Goal: Navigation & Orientation: Find specific page/section

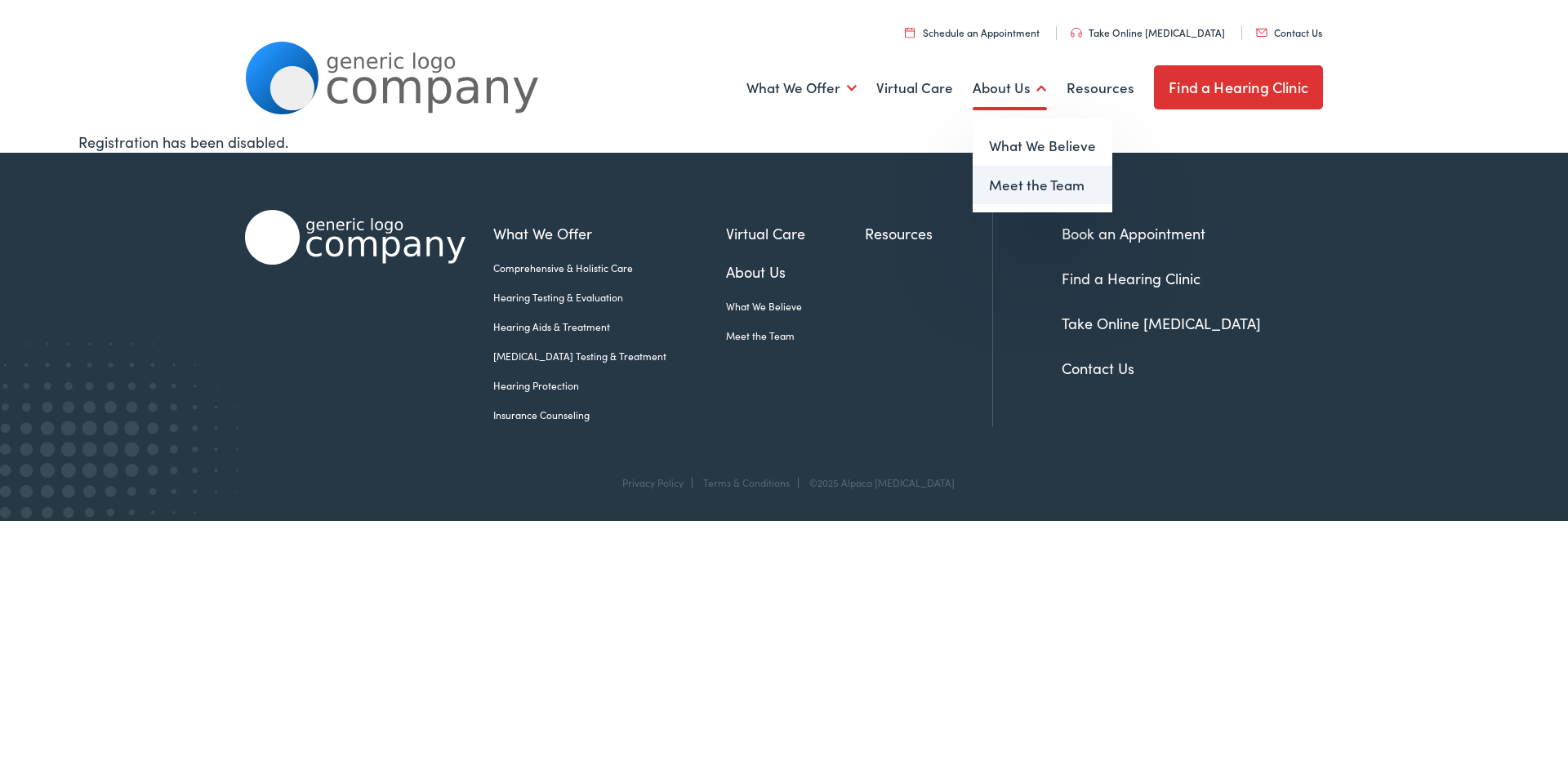
click at [1025, 183] on link "Meet the Team" at bounding box center [1043, 185] width 140 height 39
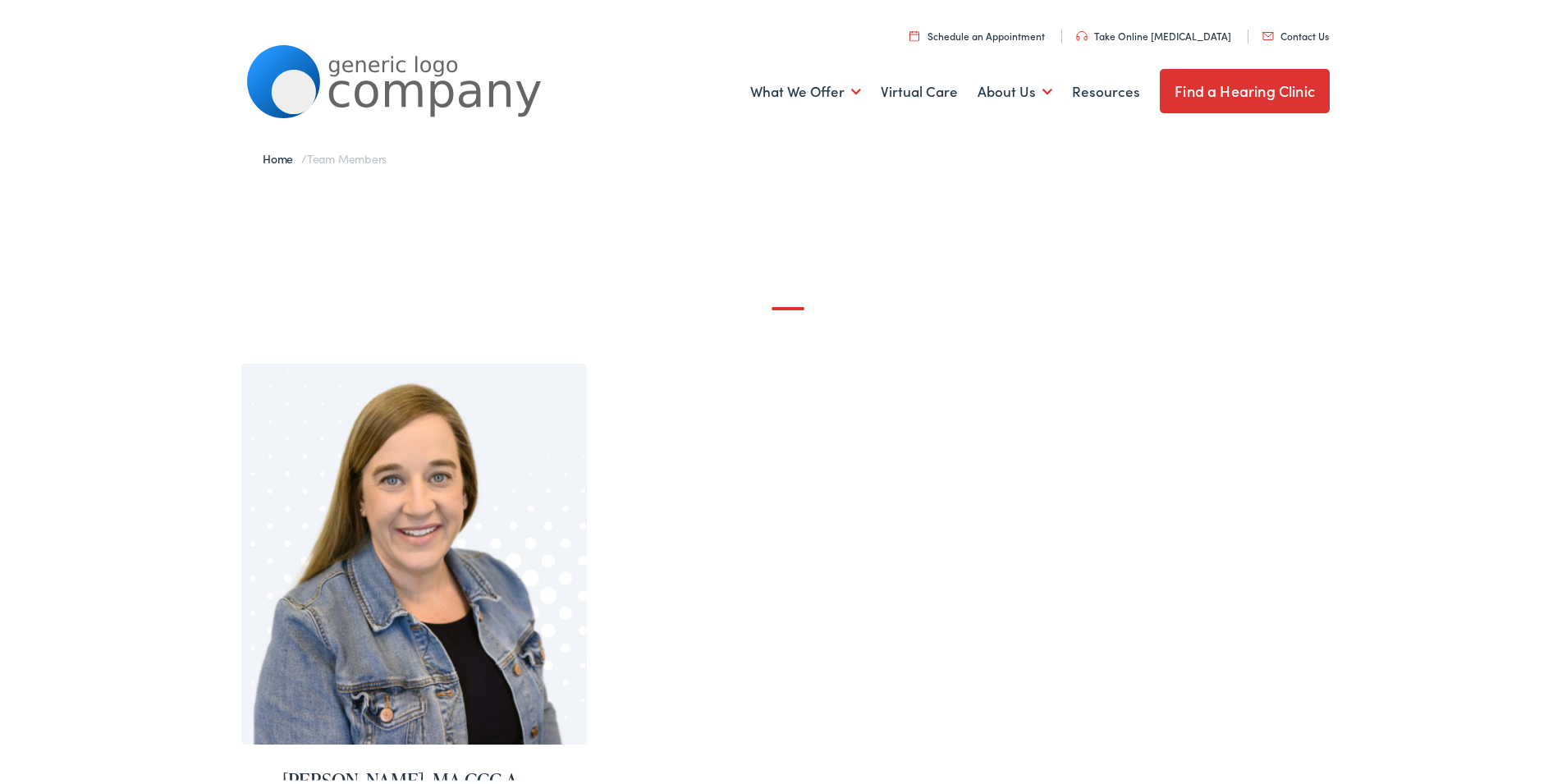
click at [1272, 93] on link "Find a Hearing Clinic" at bounding box center [1244, 87] width 170 height 44
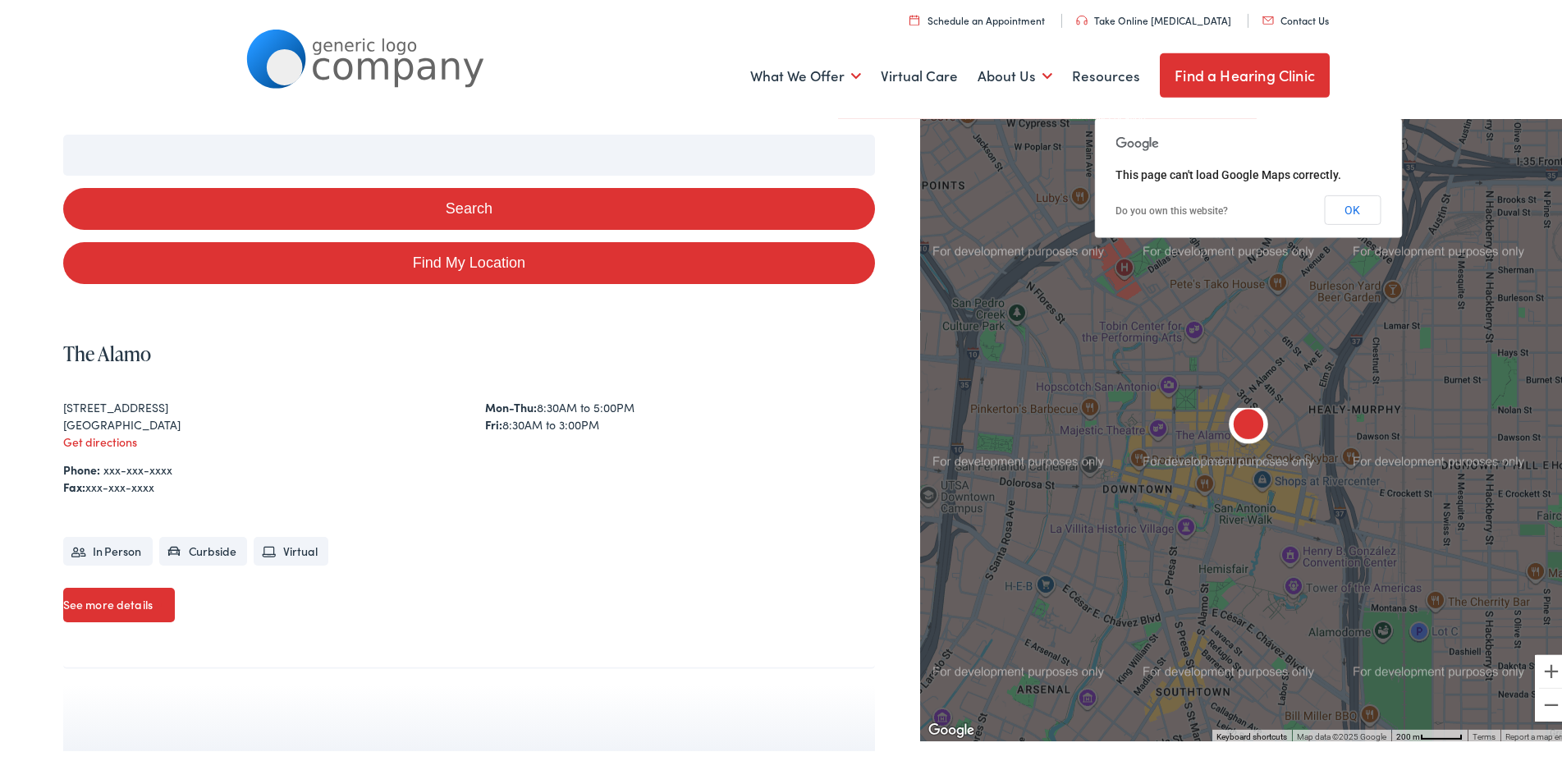
scroll to position [168, 0]
